Goal: Book appointment/travel/reservation

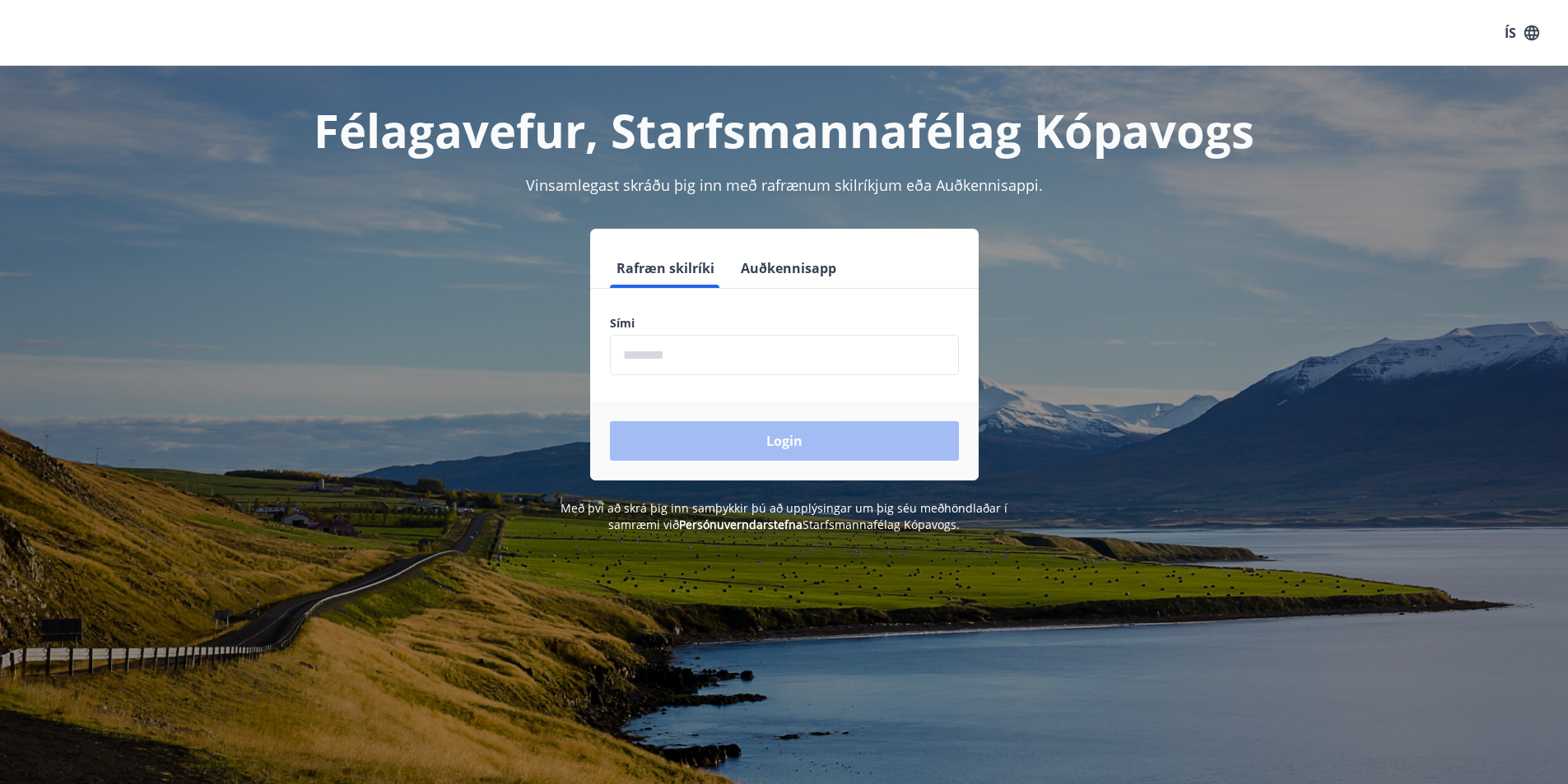
click at [721, 347] on input "phone" at bounding box center [784, 355] width 349 height 40
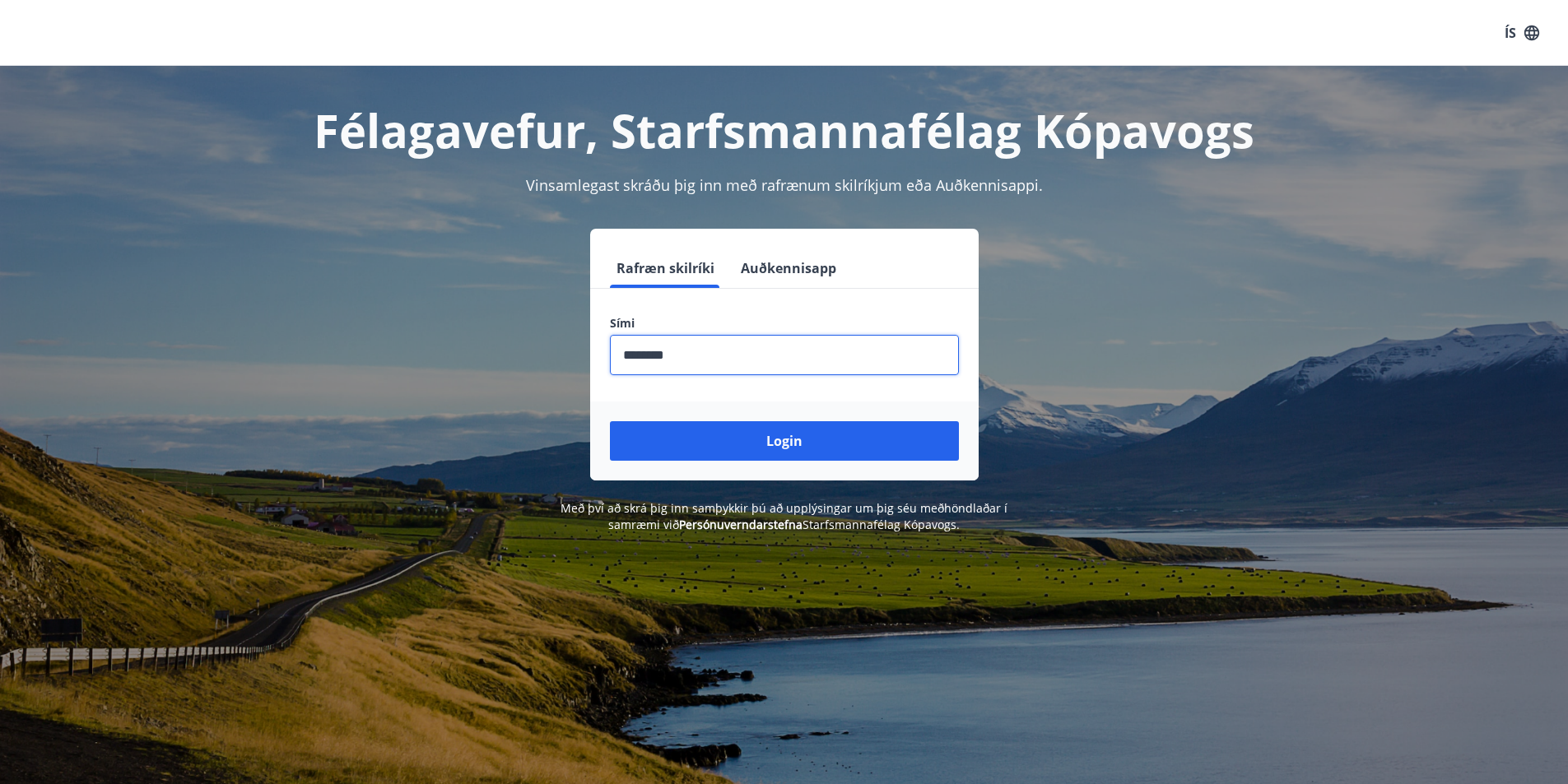
type input "********"
click at [610, 421] on button "Login" at bounding box center [784, 441] width 349 height 40
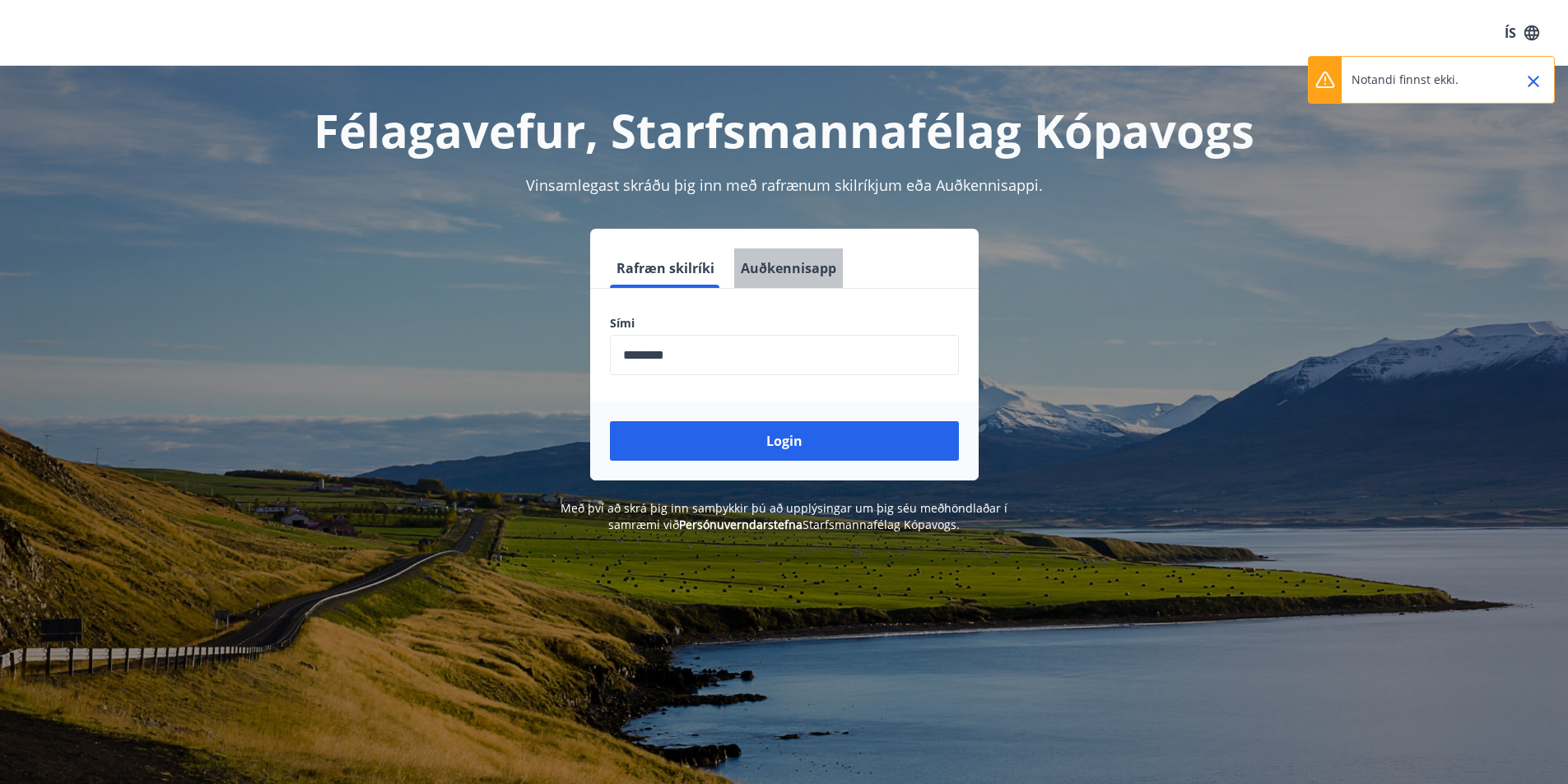
click at [794, 266] on button "Auðkennisapp" at bounding box center [788, 268] width 109 height 40
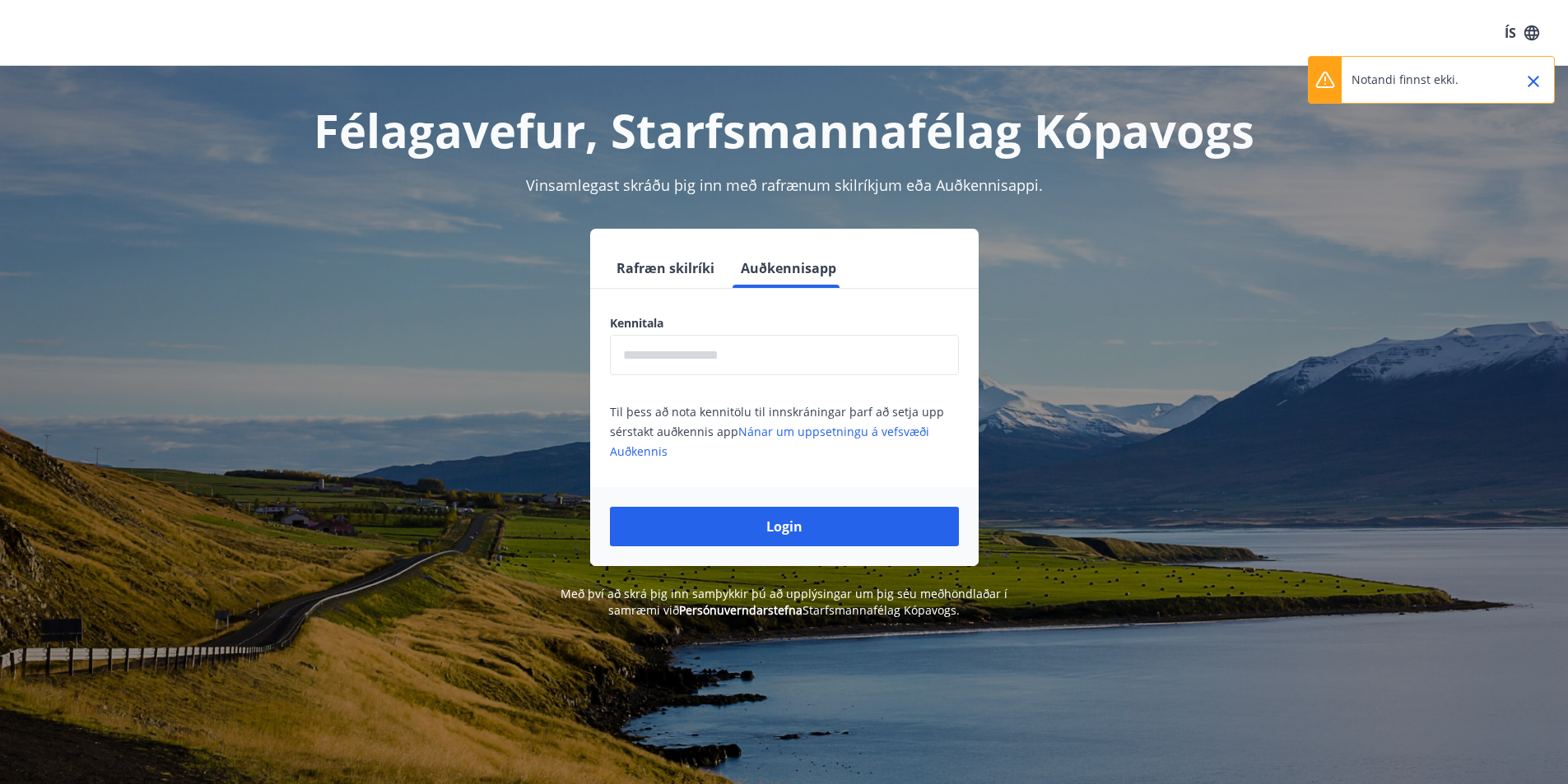
click at [759, 356] on input "text" at bounding box center [784, 355] width 349 height 40
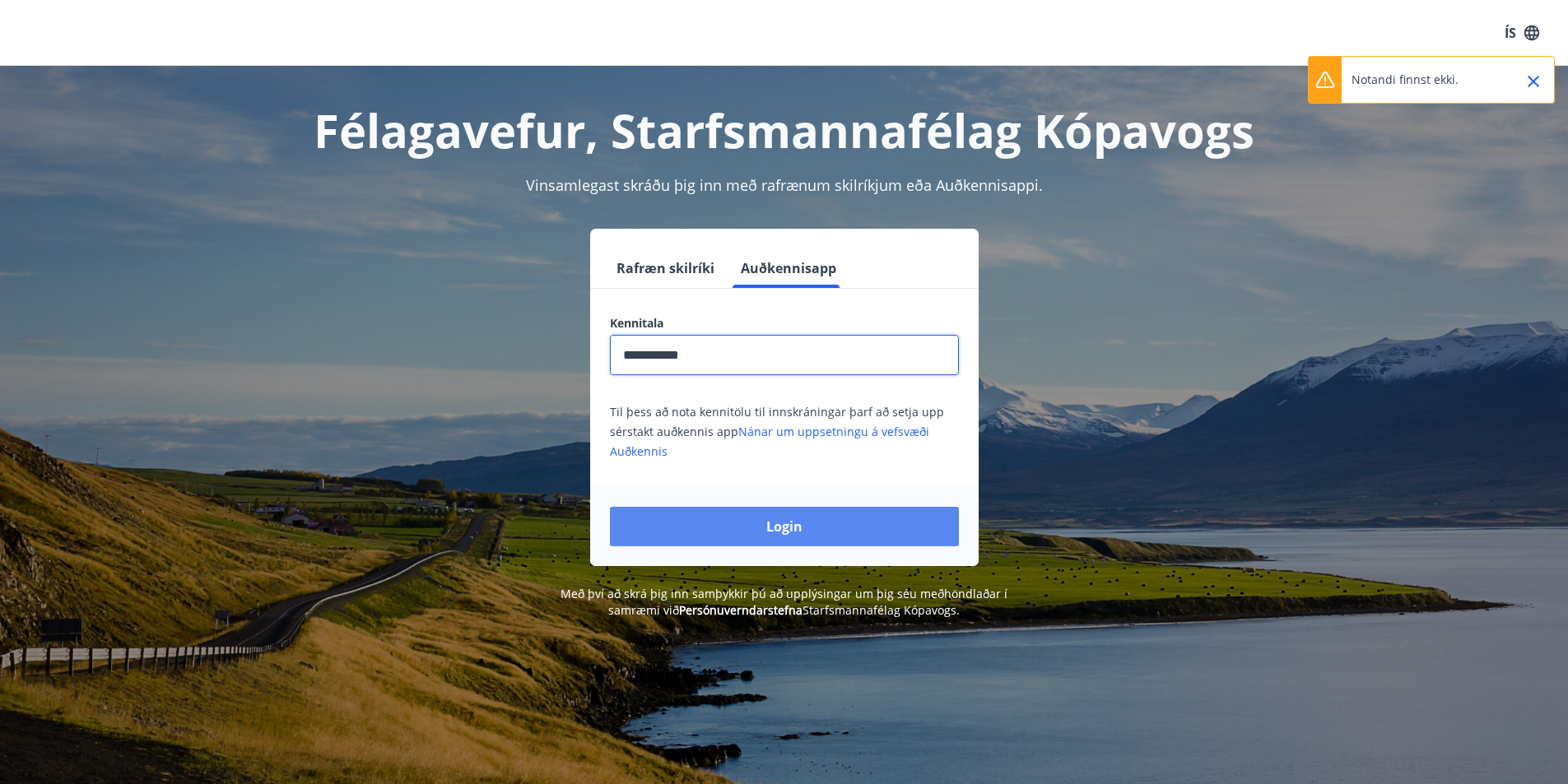
type input "**********"
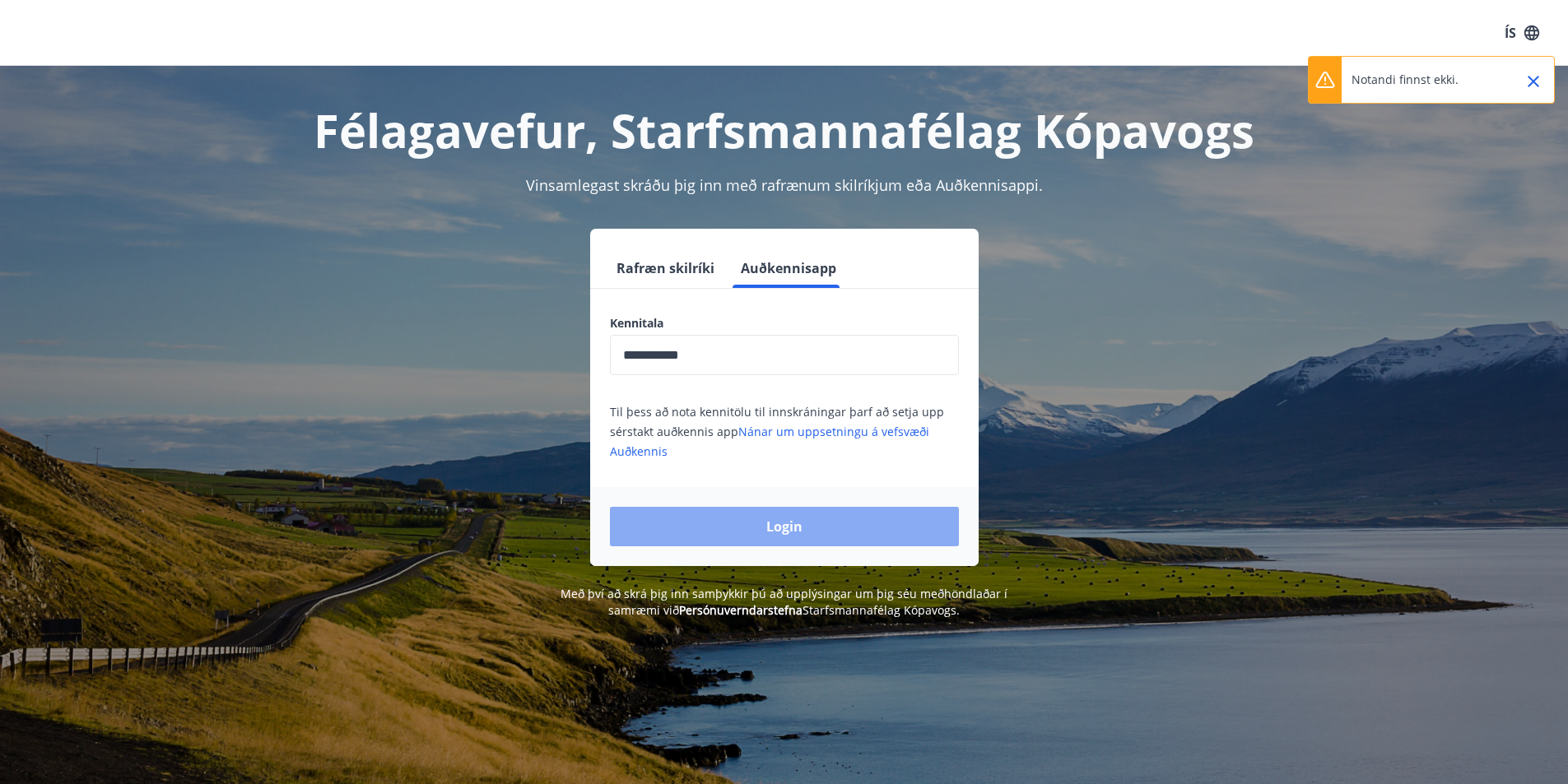
click at [798, 532] on button "Login" at bounding box center [784, 526] width 349 height 40
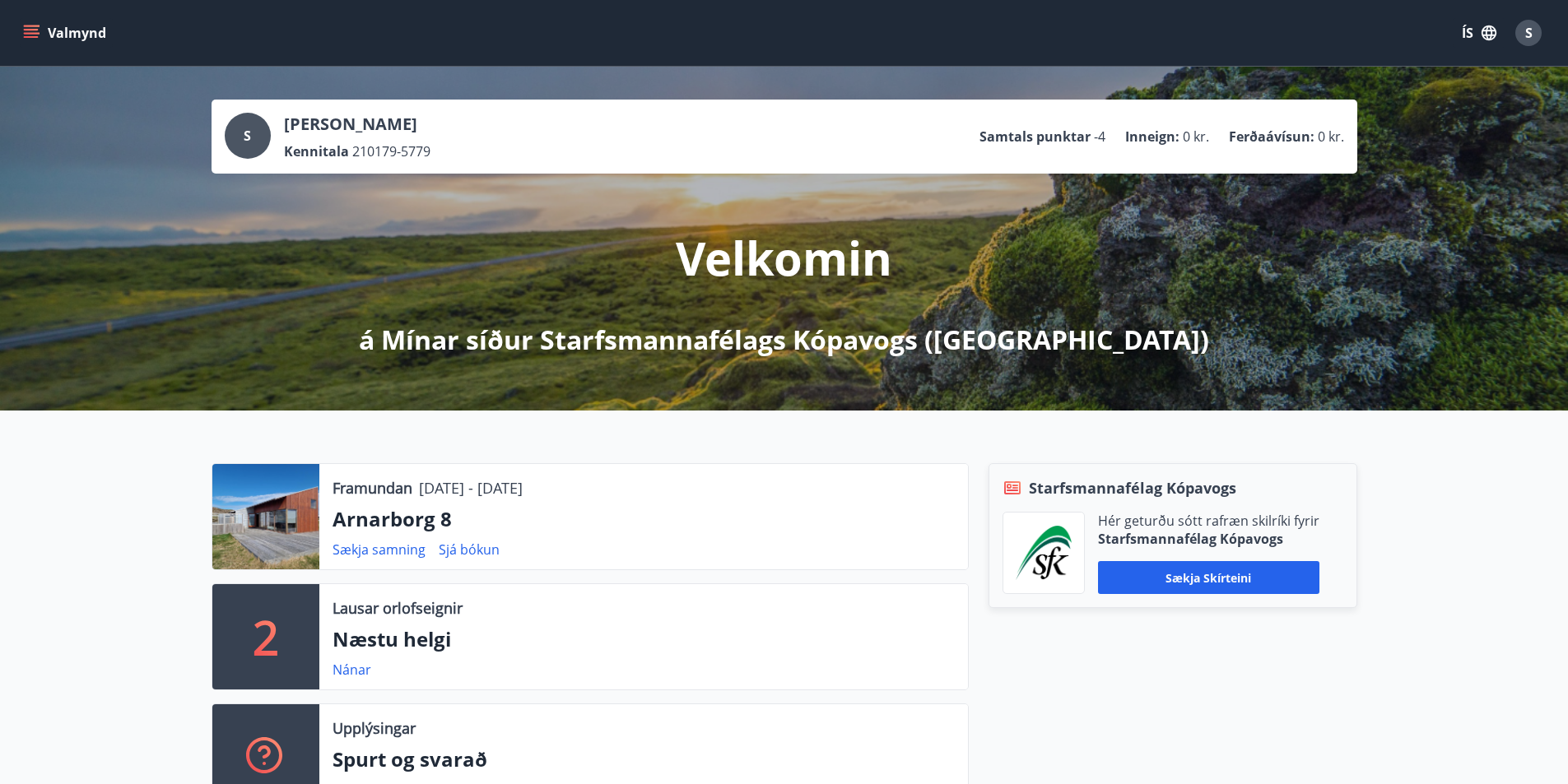
click at [19, 26] on button "Valmynd" at bounding box center [66, 33] width 93 height 30
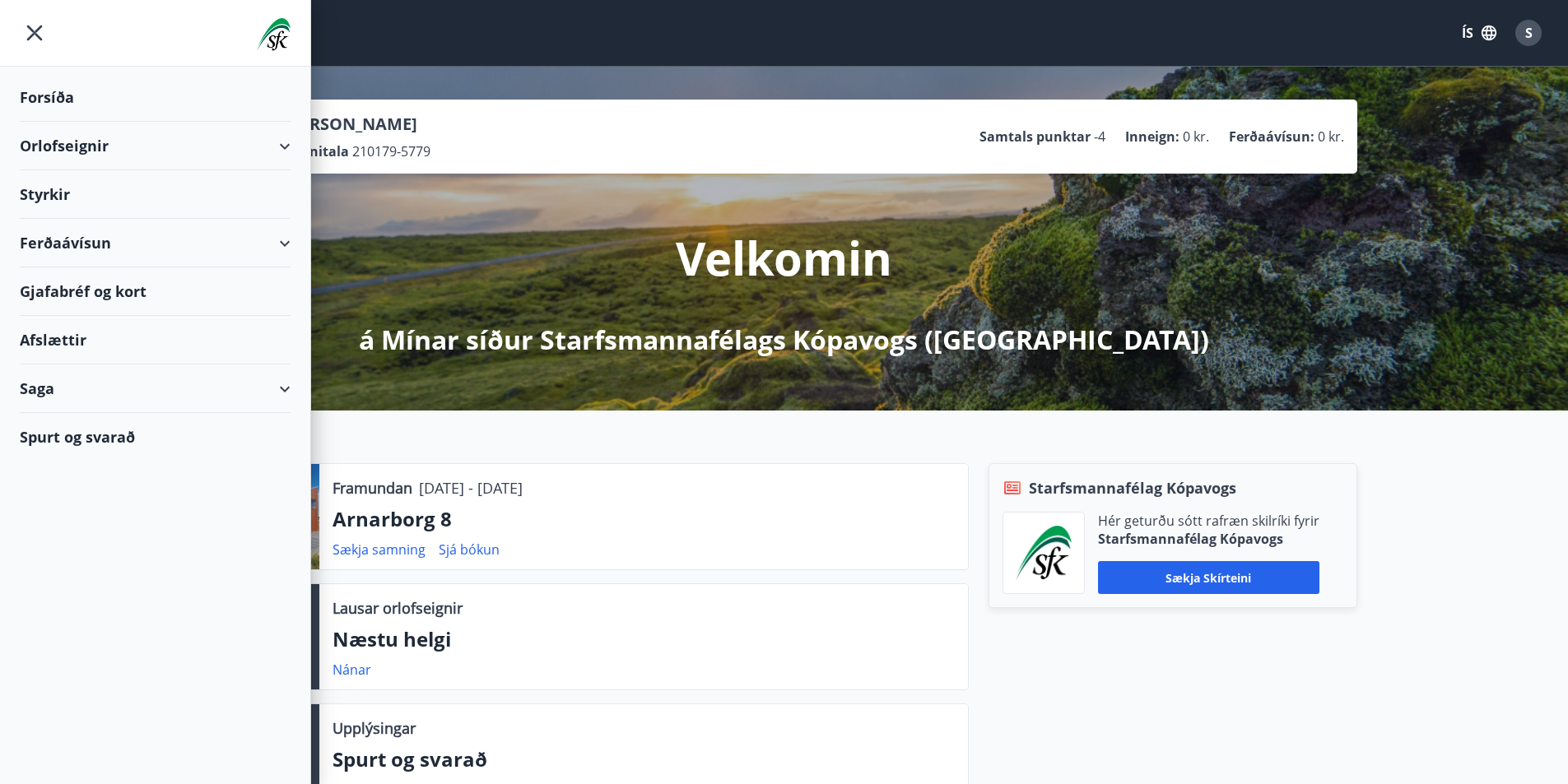
click at [285, 148] on div "Orlofseignir" at bounding box center [155, 146] width 270 height 48
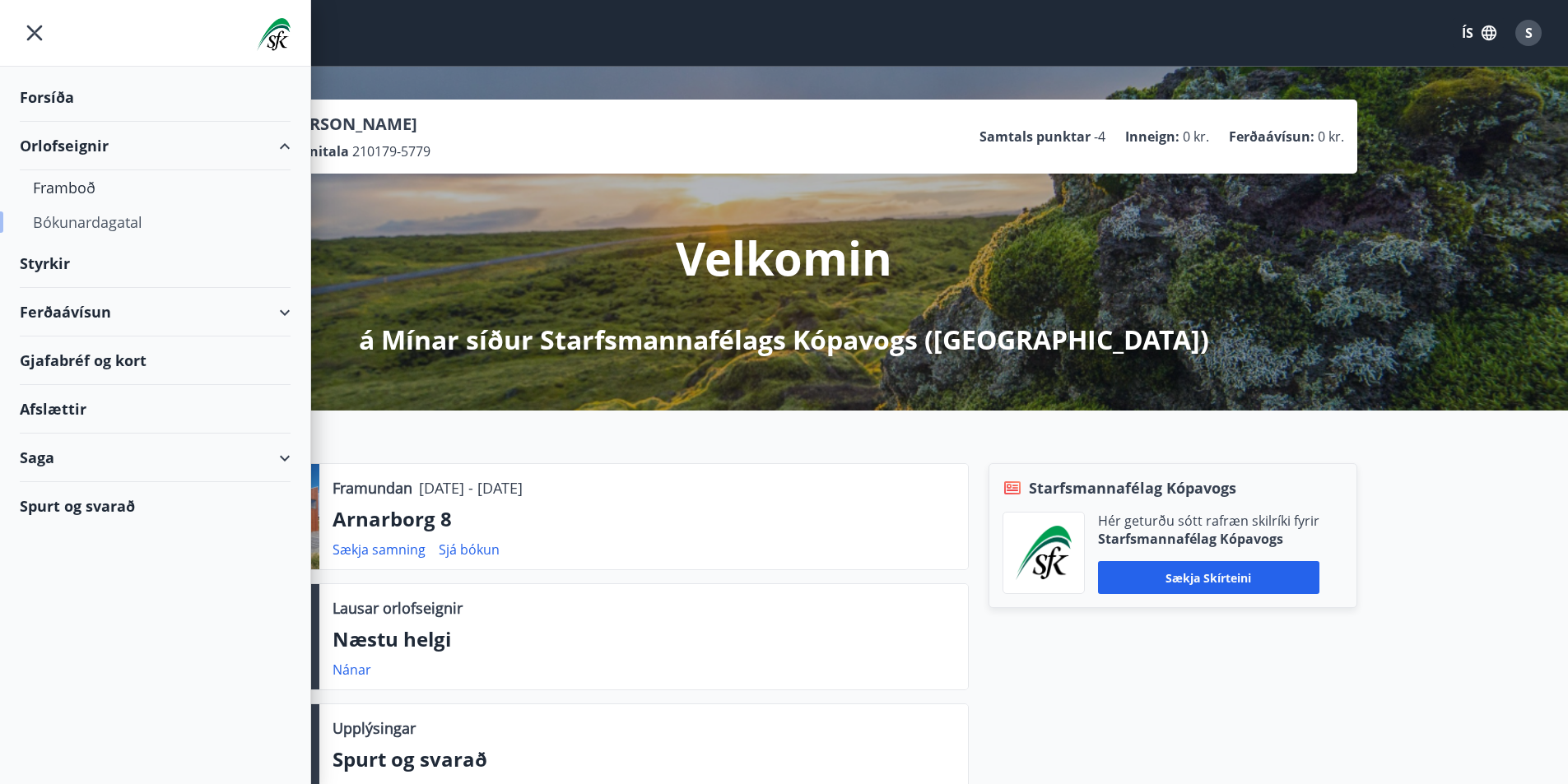
click at [123, 223] on div "Bókunardagatal" at bounding box center [155, 221] width 244 height 34
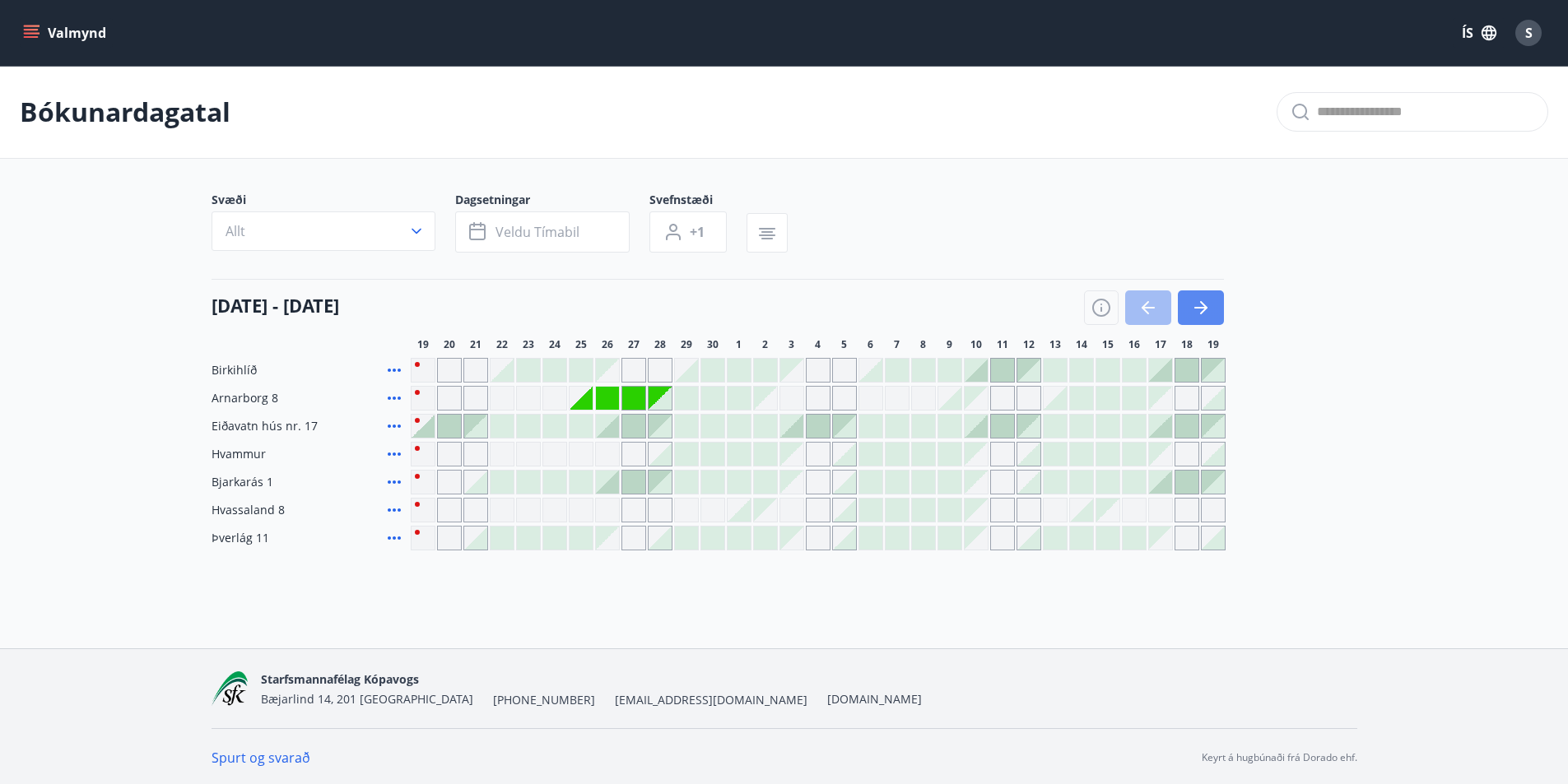
click at [1207, 313] on icon "button" at bounding box center [1200, 307] width 19 height 19
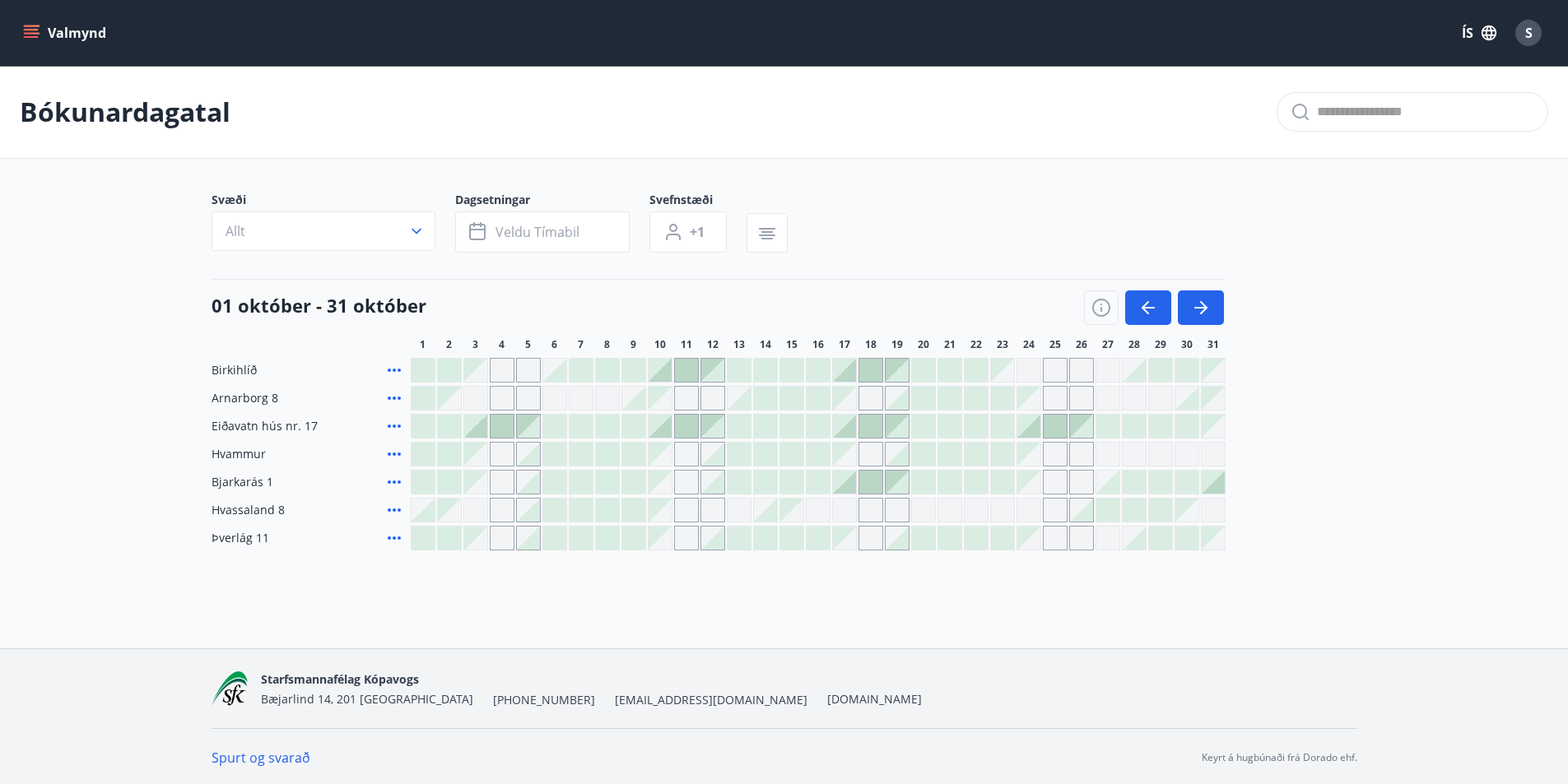
click at [1025, 403] on div "Gráir dagar eru ekki bókanlegir" at bounding box center [1029, 399] width 23 height 23
click at [1031, 406] on div "Gráir dagar eru ekki bókanlegir" at bounding box center [1029, 399] width 23 height 23
click at [1282, 423] on div "Birkihlíð Arnarborg 8 Gráir dagar eru ekki bókanlegir Eiðavatn hús nr. 17 Hvamm…" at bounding box center [784, 454] width 1146 height 192
click at [1132, 308] on button "button" at bounding box center [1147, 307] width 46 height 34
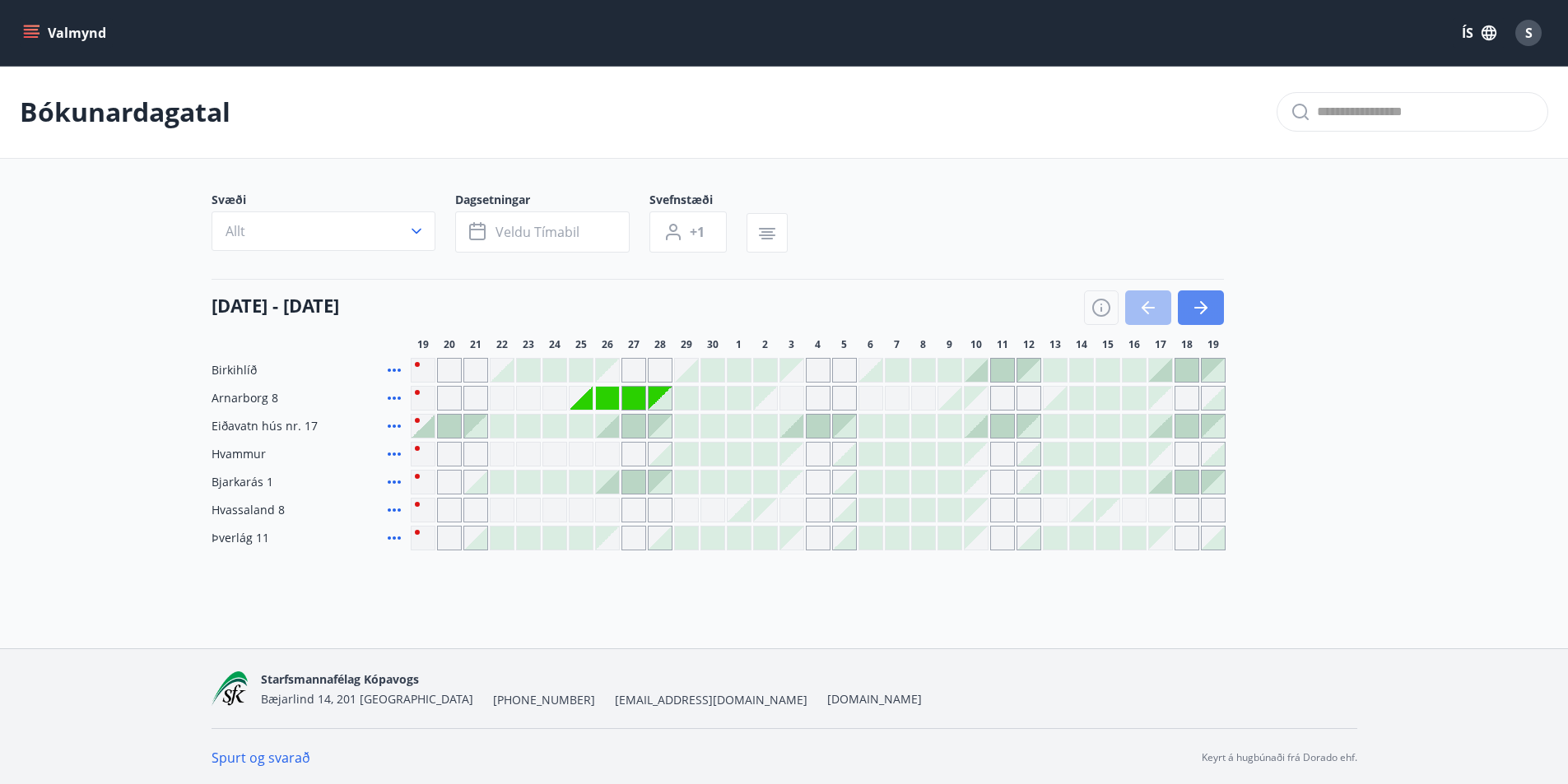
click at [1202, 312] on icon "button" at bounding box center [1204, 307] width 7 height 13
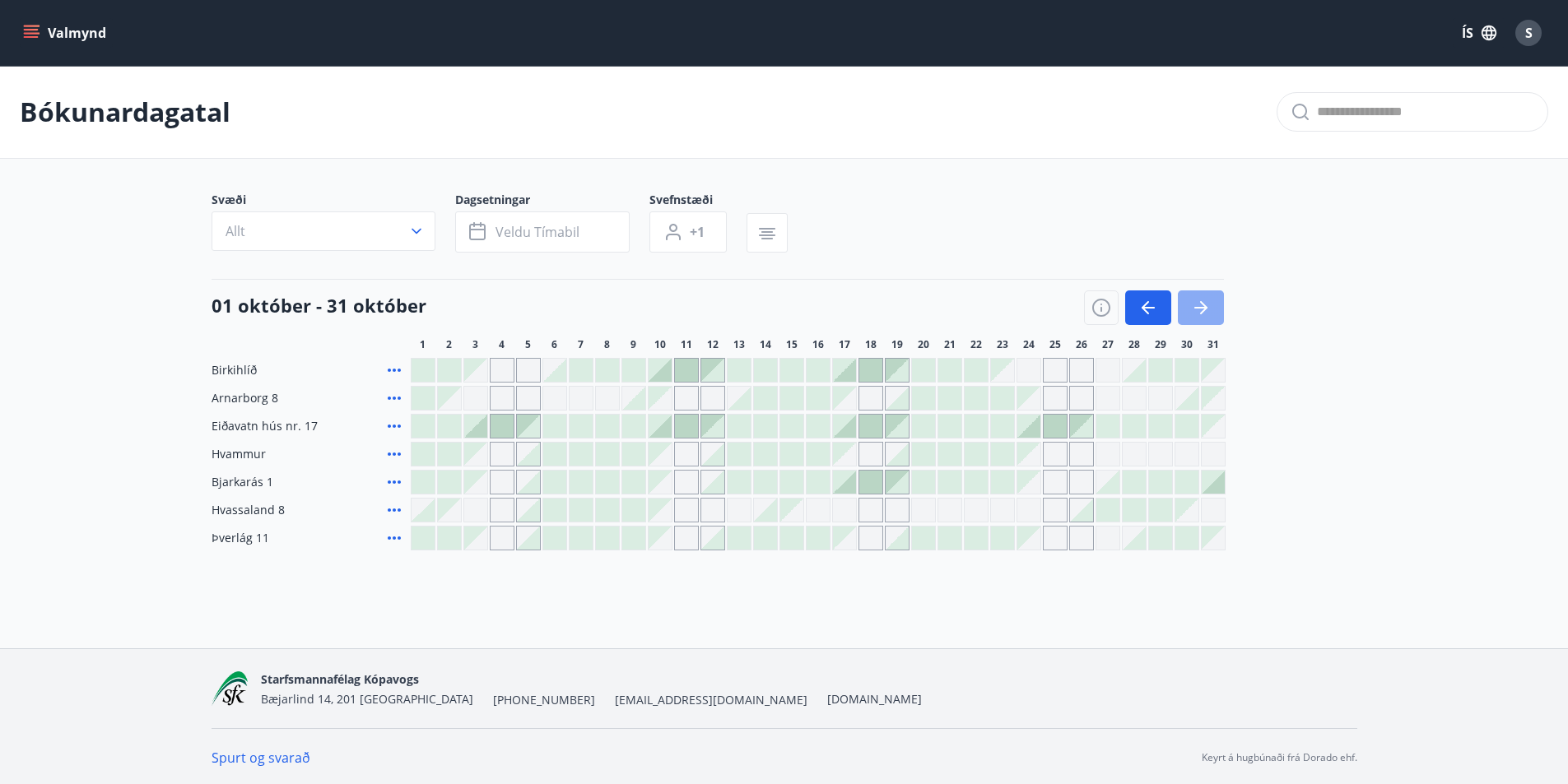
click at [1202, 312] on icon "button" at bounding box center [1204, 307] width 7 height 13
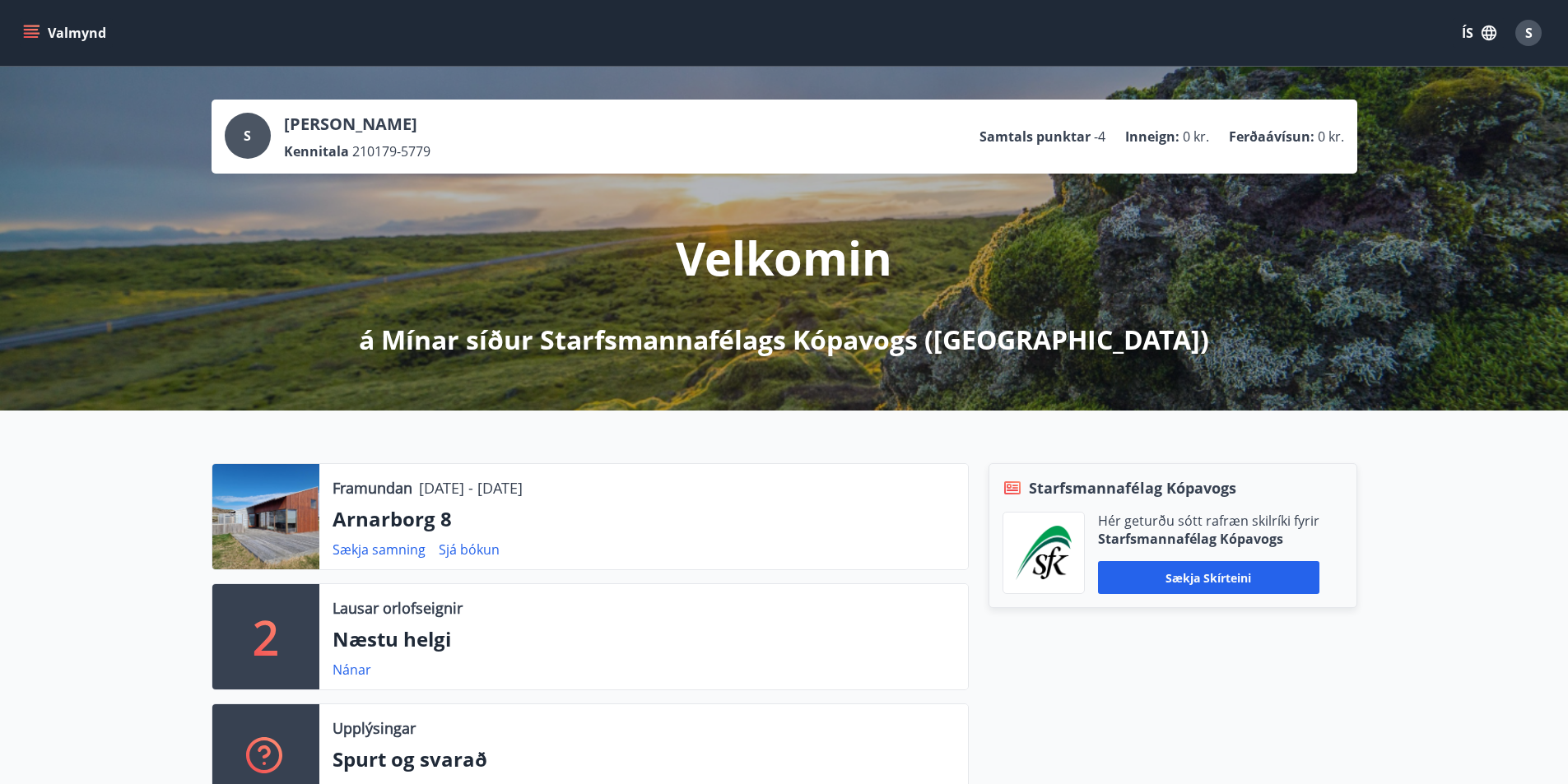
click at [37, 31] on icon "menu" at bounding box center [31, 30] width 15 height 2
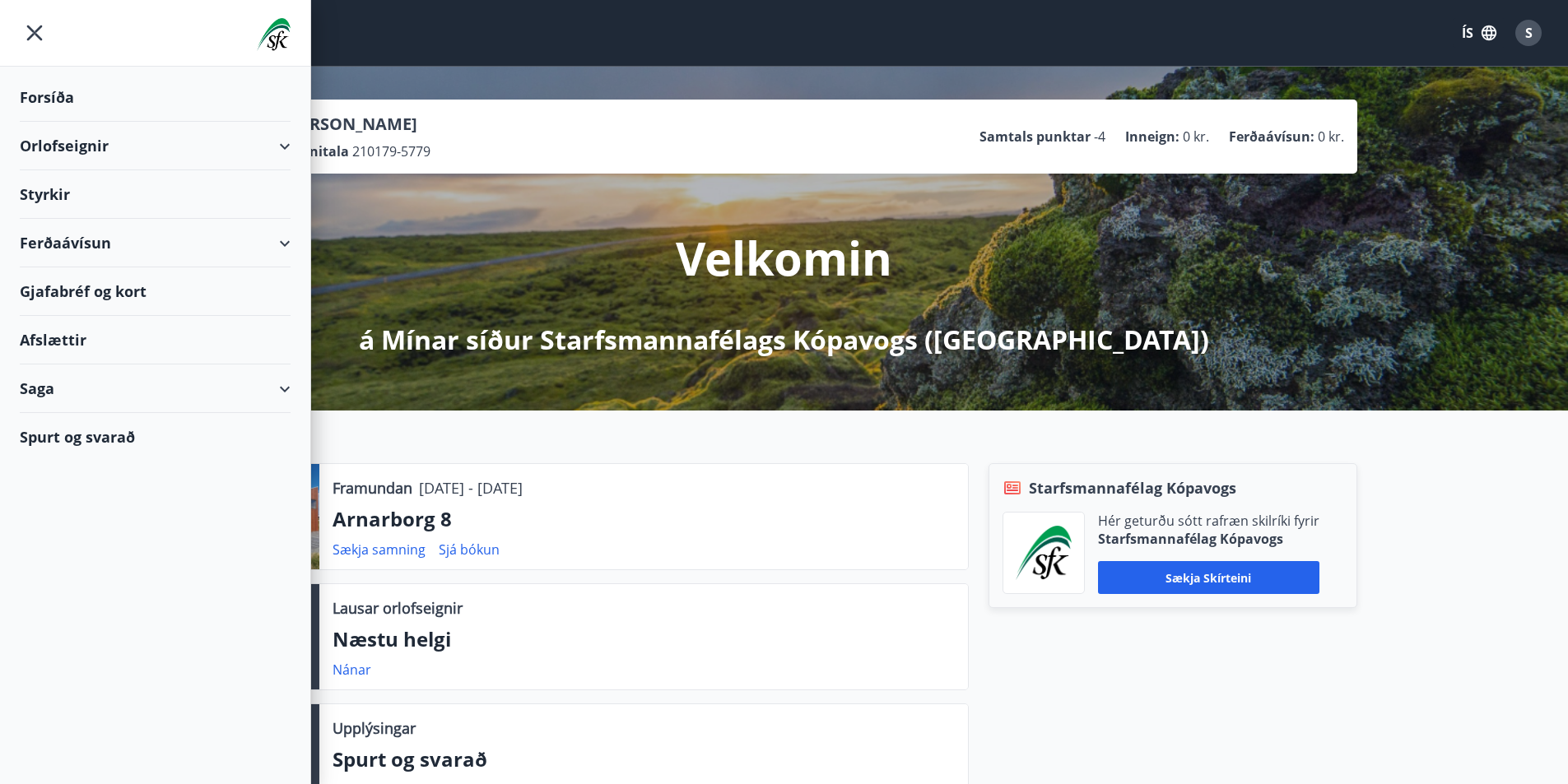
click at [284, 147] on div "Orlofseignir" at bounding box center [155, 146] width 270 height 48
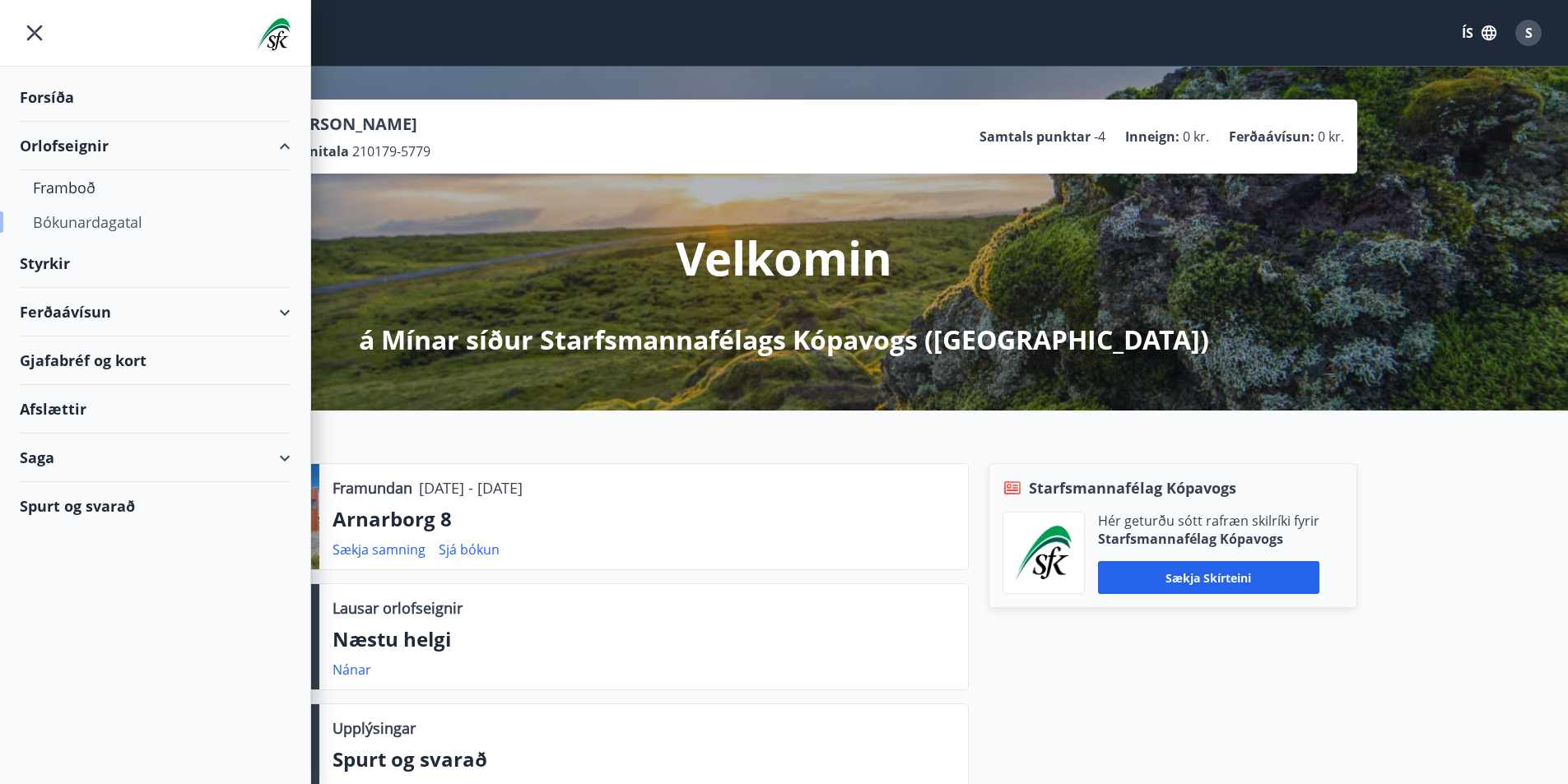
click at [133, 227] on div "Bókunardagatal" at bounding box center [155, 221] width 244 height 34
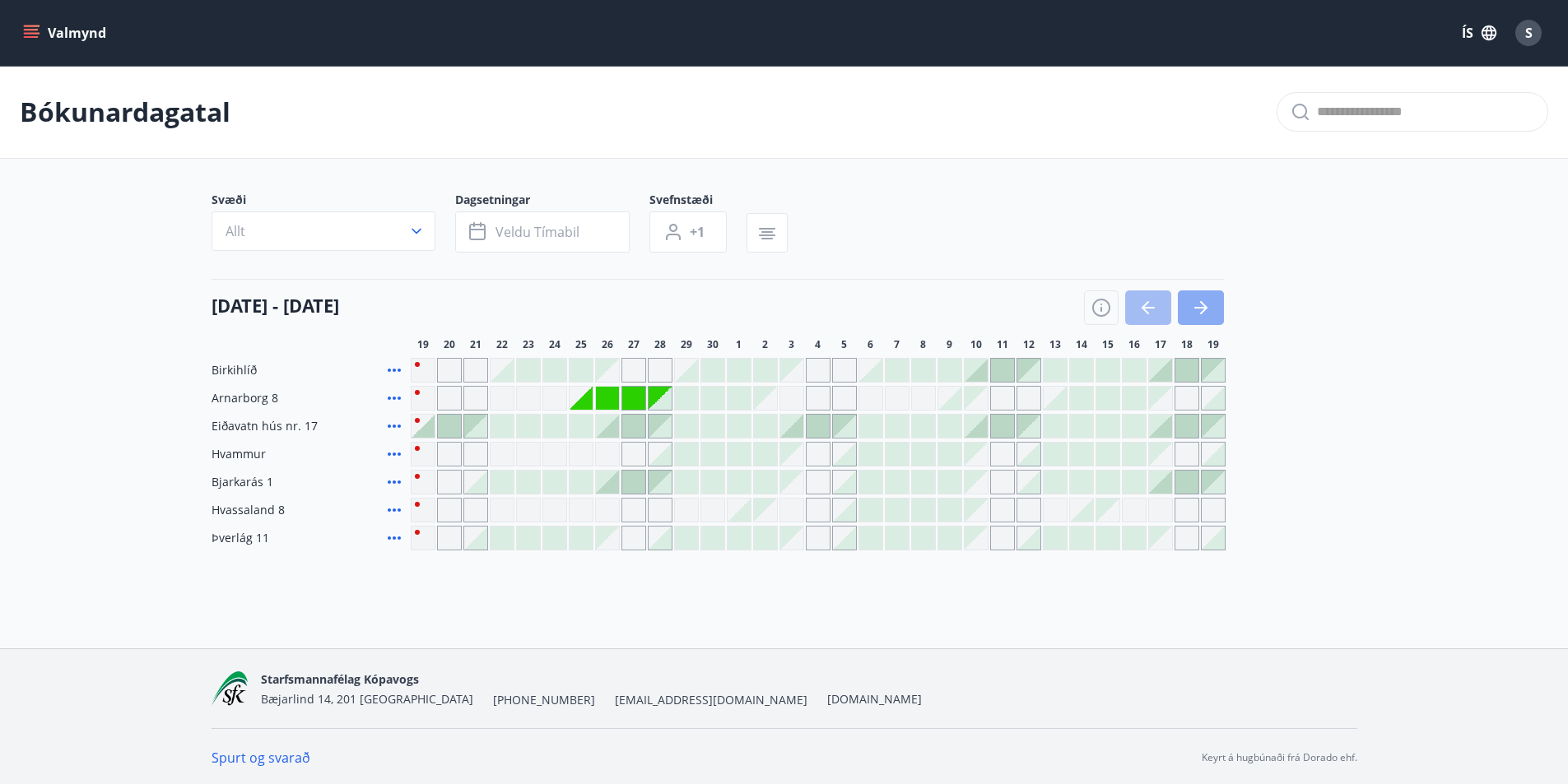
click at [1196, 306] on icon "button" at bounding box center [1200, 307] width 19 height 19
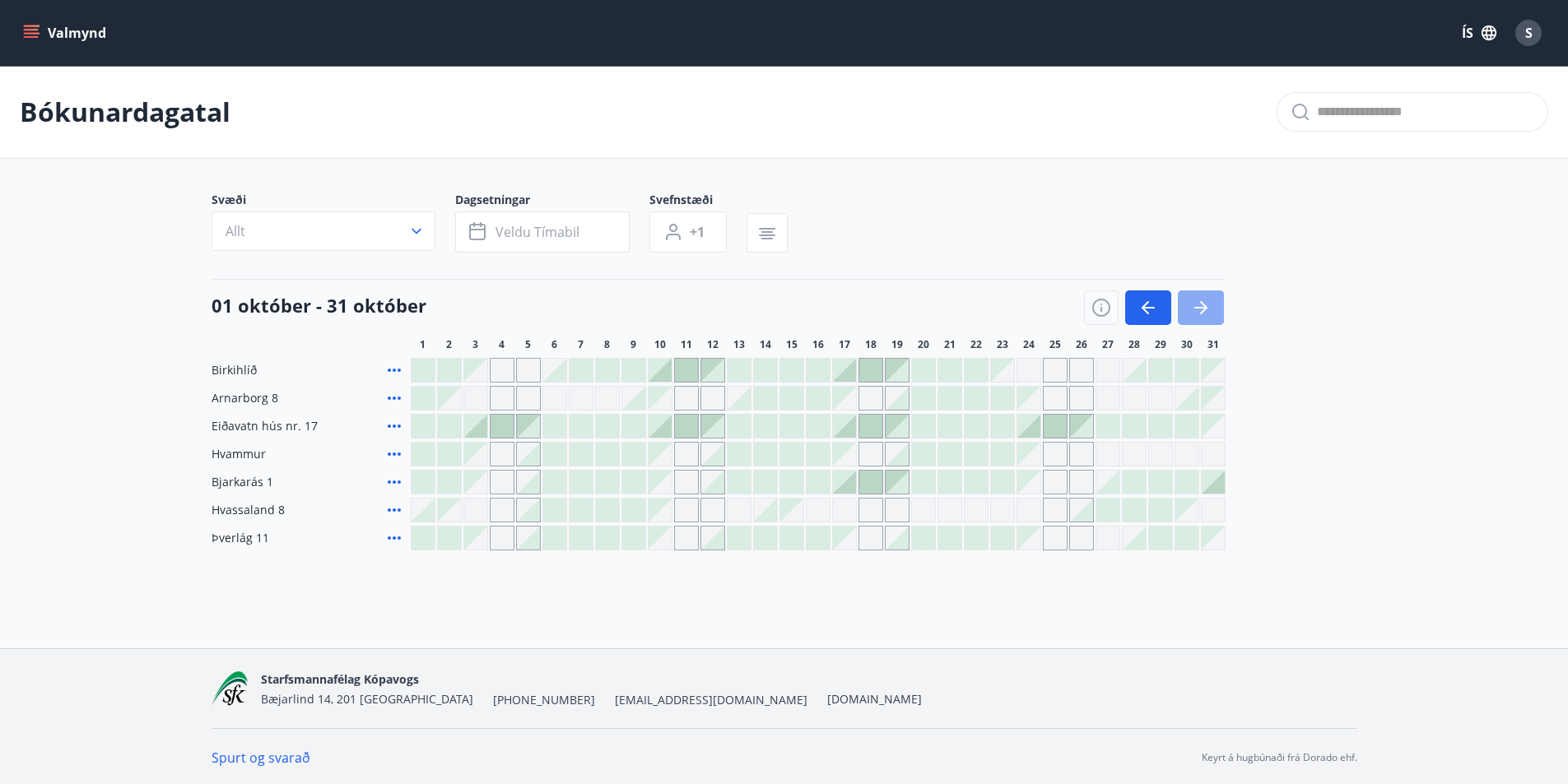
click at [1205, 311] on icon "button" at bounding box center [1200, 307] width 19 height 19
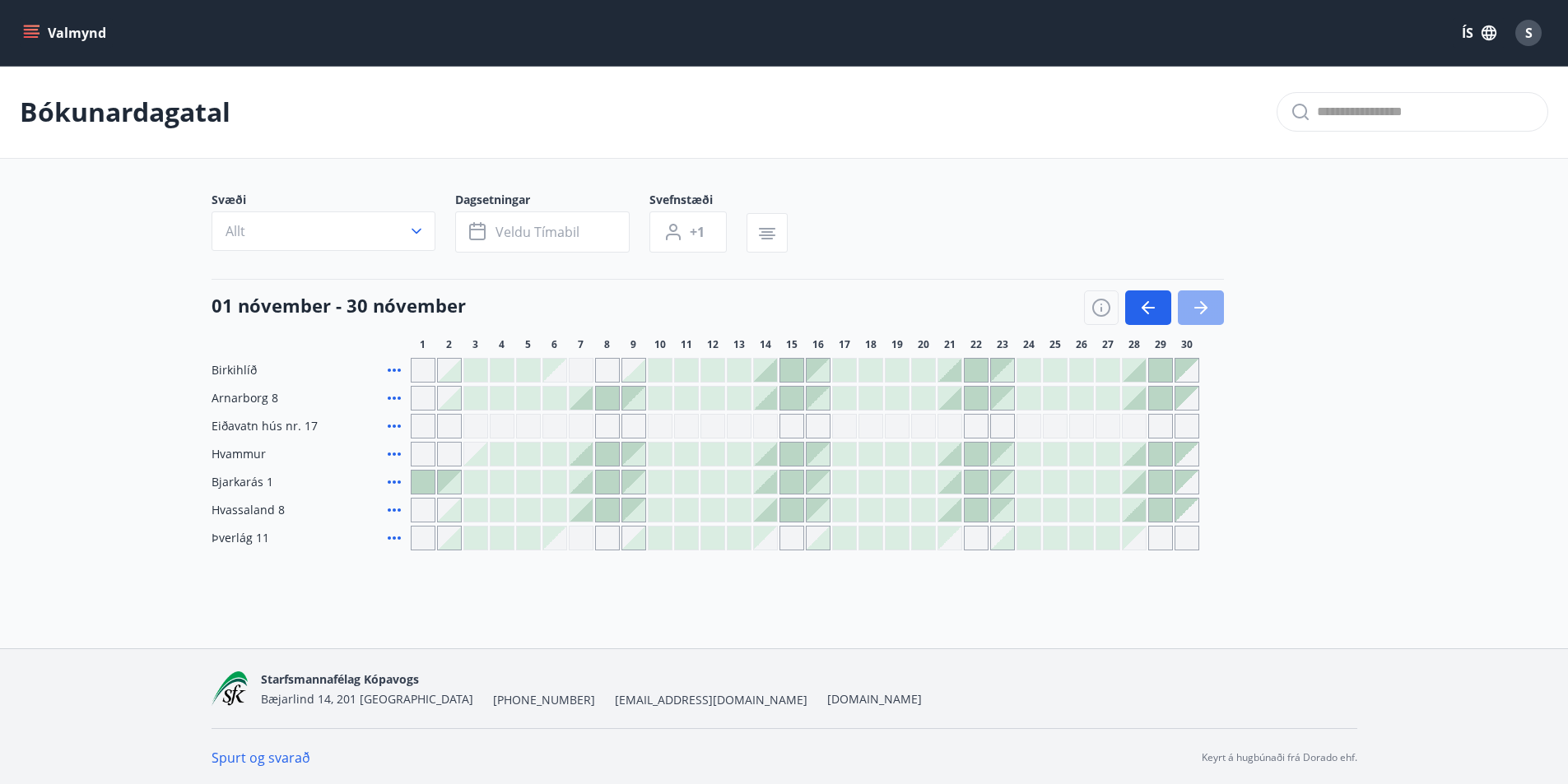
click at [1205, 311] on icon "button" at bounding box center [1200, 307] width 19 height 19
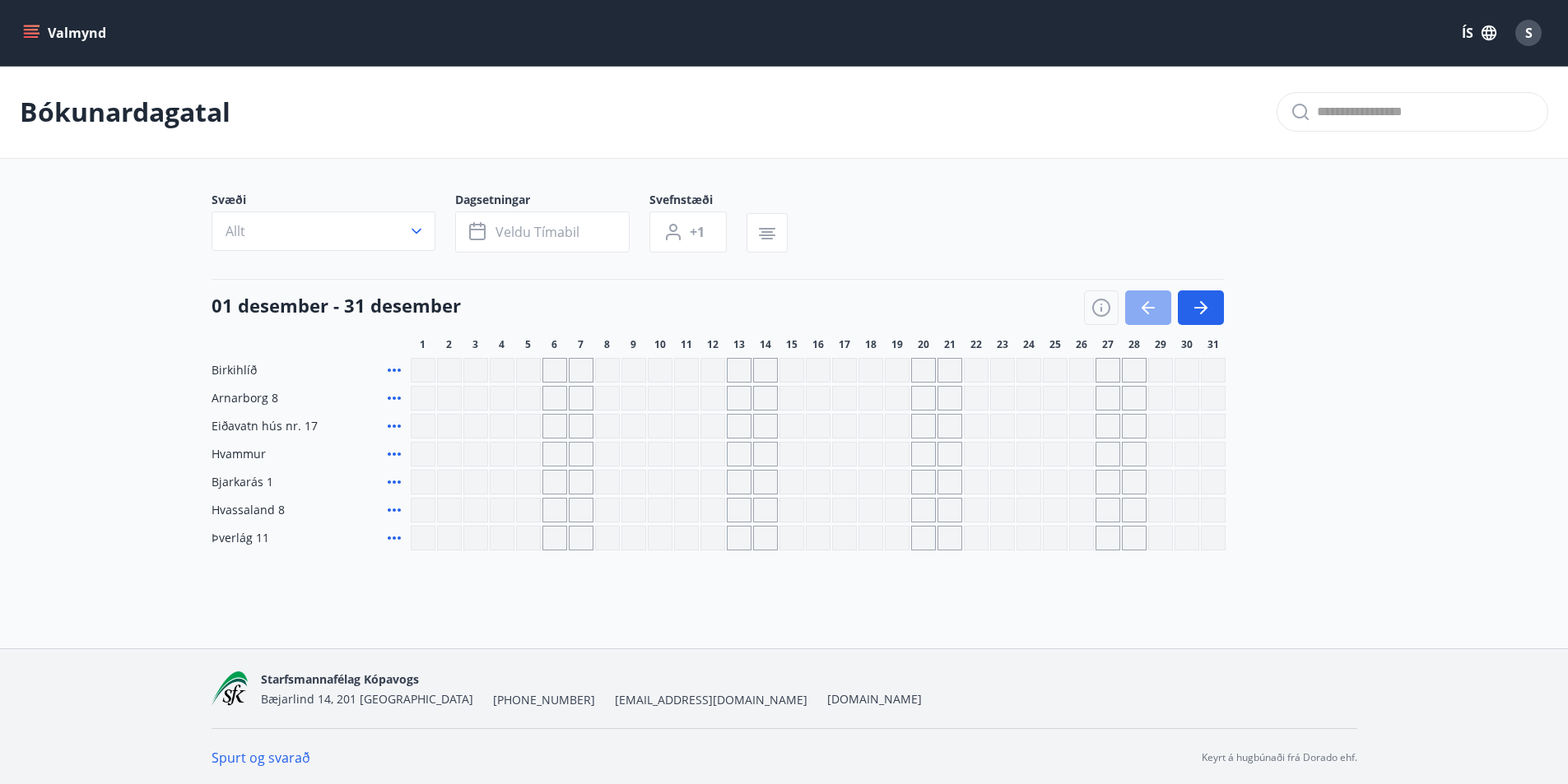
click at [1147, 311] on icon "button" at bounding box center [1147, 307] width 19 height 19
